Goal: Task Accomplishment & Management: Manage account settings

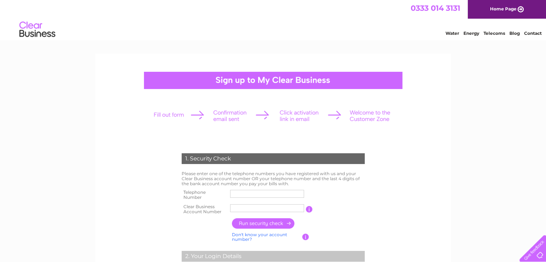
click at [287, 187] on td "Please enter one of the telephone numbers you have registered with us and your …" at bounding box center [273, 178] width 187 height 18
click at [285, 191] on input "text" at bounding box center [267, 194] width 74 height 8
click at [260, 81] on div at bounding box center [273, 80] width 258 height 17
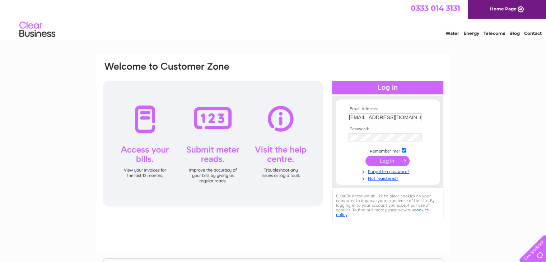
click at [414, 117] on input "robertsonpharmacy@hotmail.com" at bounding box center [385, 117] width 74 height 8
type input "braidcraftpharmacy@outlook.com"
click at [394, 160] on input "submit" at bounding box center [387, 161] width 44 height 10
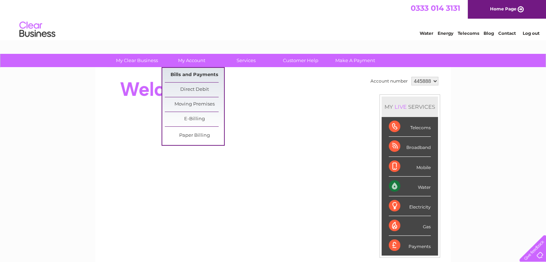
click at [180, 75] on link "Bills and Payments" at bounding box center [194, 75] width 59 height 14
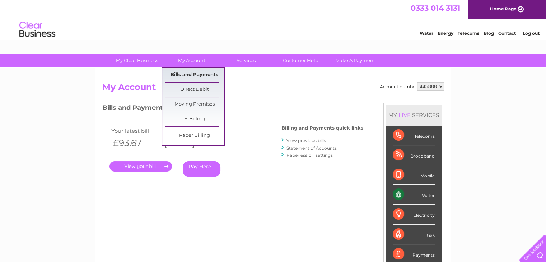
click at [186, 76] on link "Bills and Payments" at bounding box center [194, 75] width 59 height 14
click at [202, 75] on link "Bills and Payments" at bounding box center [194, 75] width 59 height 14
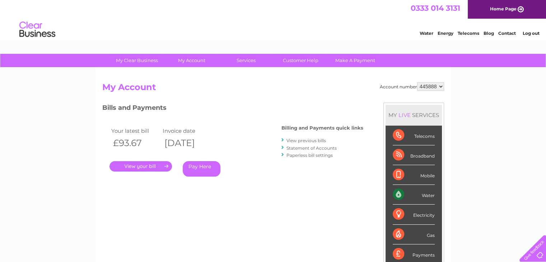
click at [144, 165] on link "." at bounding box center [140, 166] width 62 height 10
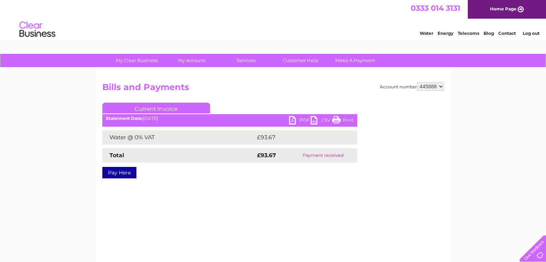
click at [293, 118] on link "PDF" at bounding box center [300, 121] width 22 height 10
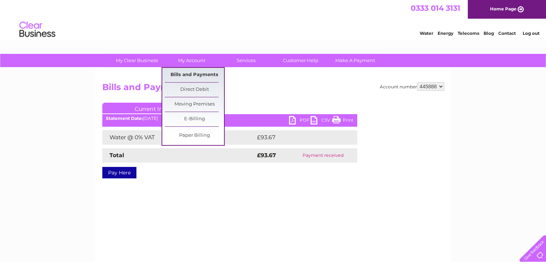
click at [186, 75] on link "Bills and Payments" at bounding box center [194, 75] width 59 height 14
click at [192, 70] on link "Bills and Payments" at bounding box center [194, 75] width 59 height 14
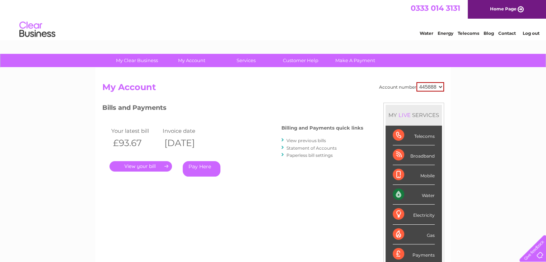
click at [297, 141] on link "View previous bills" at bounding box center [305, 140] width 39 height 5
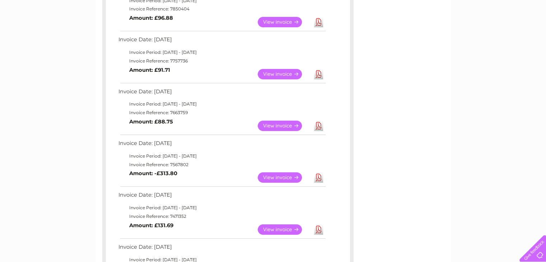
scroll to position [215, 0]
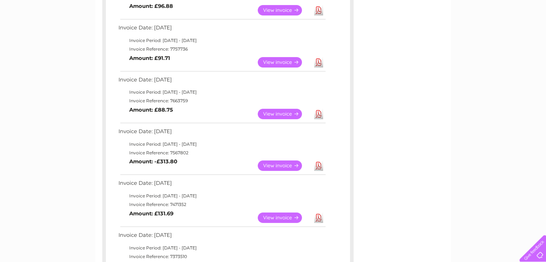
click at [281, 167] on link "View" at bounding box center [284, 165] width 53 height 10
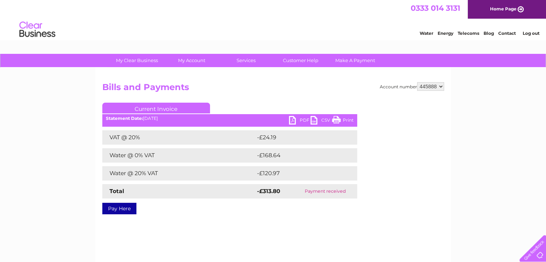
click at [291, 119] on link "PDF" at bounding box center [300, 121] width 22 height 10
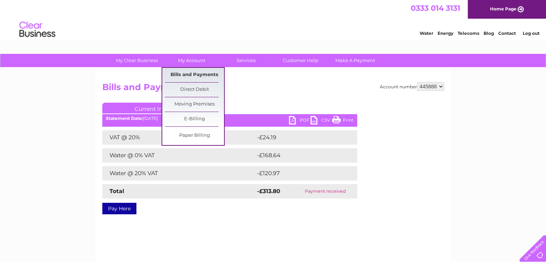
click at [187, 74] on link "Bills and Payments" at bounding box center [194, 75] width 59 height 14
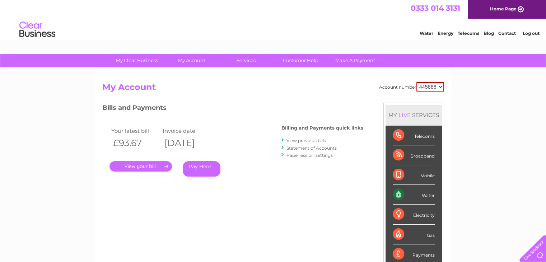
click at [302, 141] on link "View previous bills" at bounding box center [305, 140] width 39 height 5
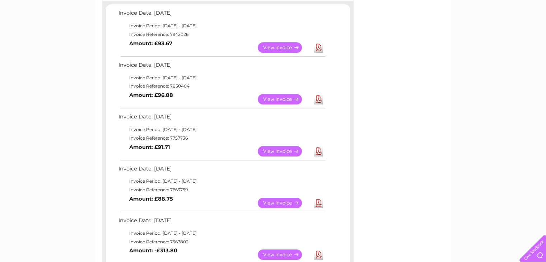
scroll to position [144, 0]
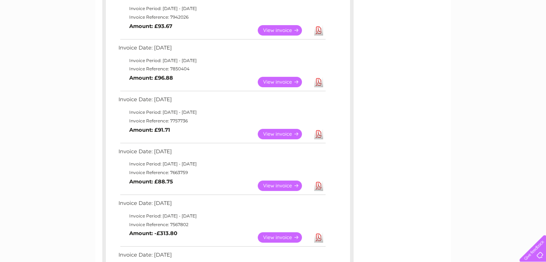
click at [272, 186] on link "View" at bounding box center [284, 186] width 53 height 10
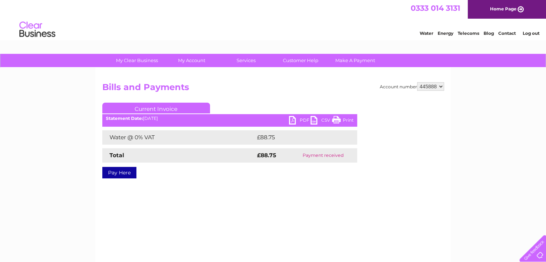
click at [294, 119] on link "PDF" at bounding box center [300, 121] width 22 height 10
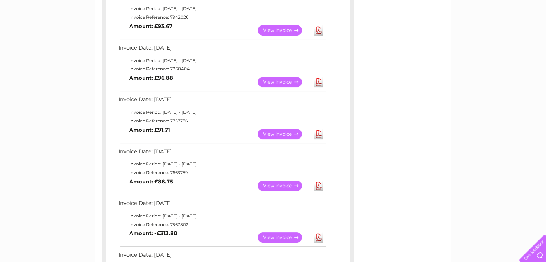
click at [279, 134] on link "View" at bounding box center [284, 134] width 53 height 10
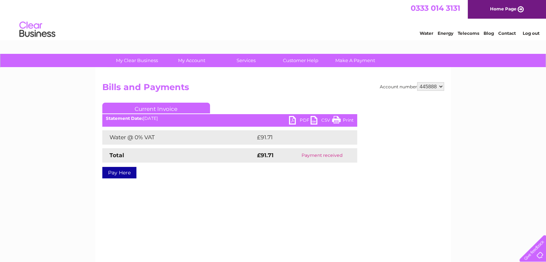
click at [294, 119] on link "PDF" at bounding box center [300, 121] width 22 height 10
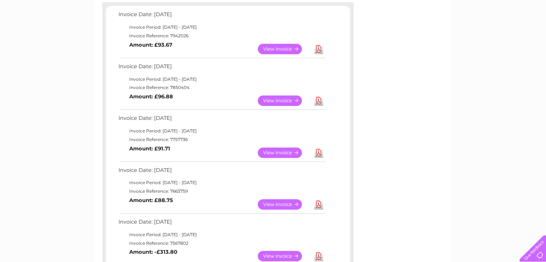
scroll to position [108, 0]
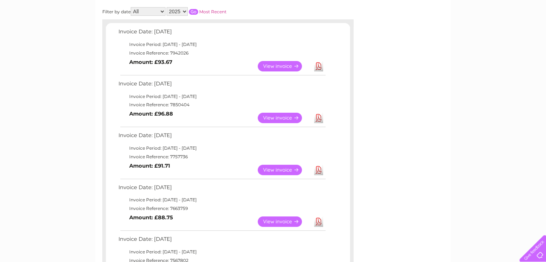
click at [273, 117] on link "View" at bounding box center [284, 118] width 53 height 10
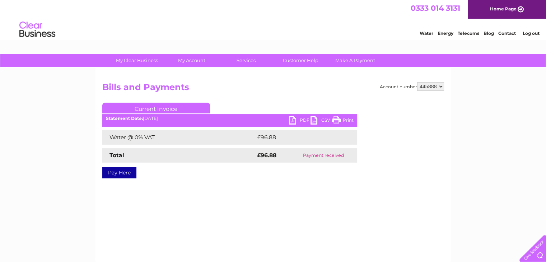
click at [291, 121] on link "PDF" at bounding box center [300, 121] width 22 height 10
click at [290, 120] on link "PDF" at bounding box center [300, 121] width 22 height 10
